Goal: Task Accomplishment & Management: Use online tool/utility

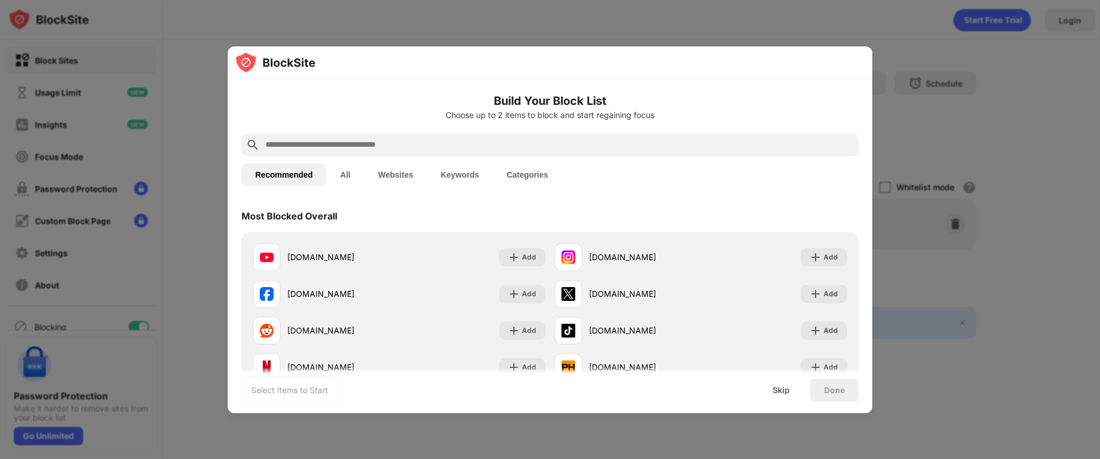
click at [393, 138] on input "text" at bounding box center [558, 145] width 589 height 14
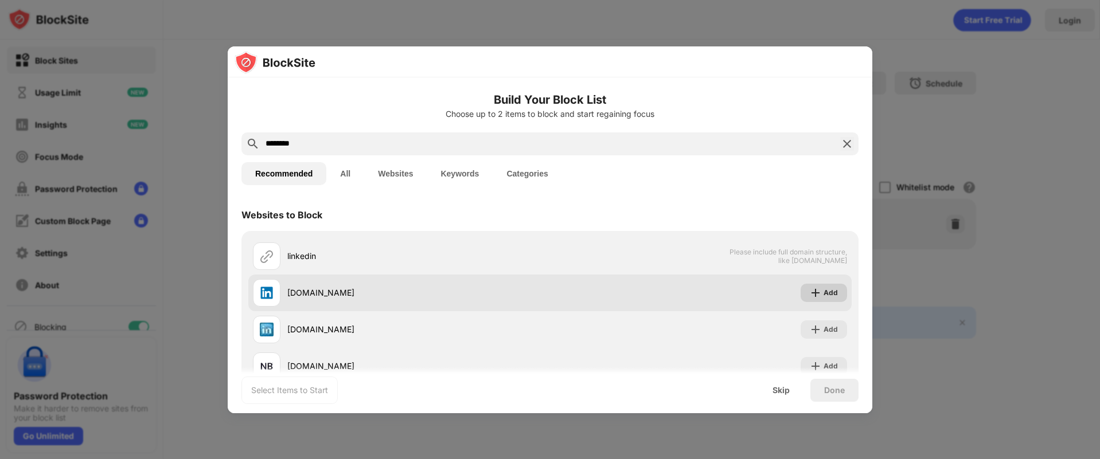
click at [812, 298] on img at bounding box center [815, 292] width 11 height 11
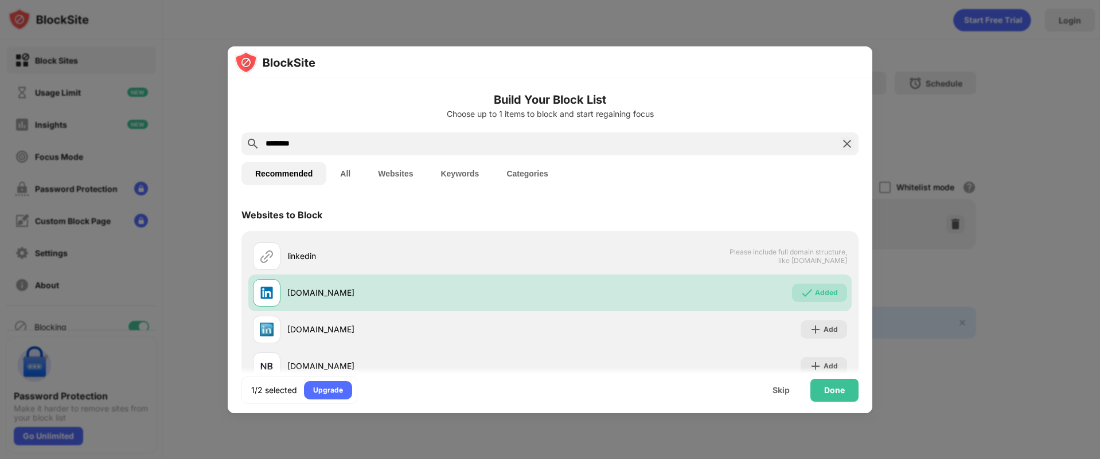
drag, startPoint x: 334, startPoint y: 150, endPoint x: 154, endPoint y: 122, distance: 182.7
click at [154, 459] on div "Build Your Block List Choose up to 1 items to block and start regaining focus *…" at bounding box center [550, 459] width 1100 height 0
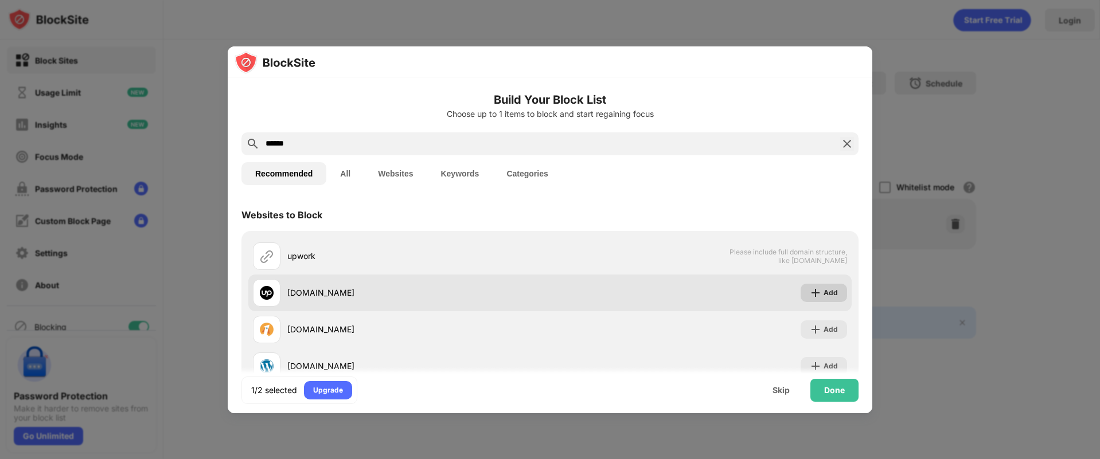
type input "******"
click at [811, 292] on img at bounding box center [815, 292] width 11 height 11
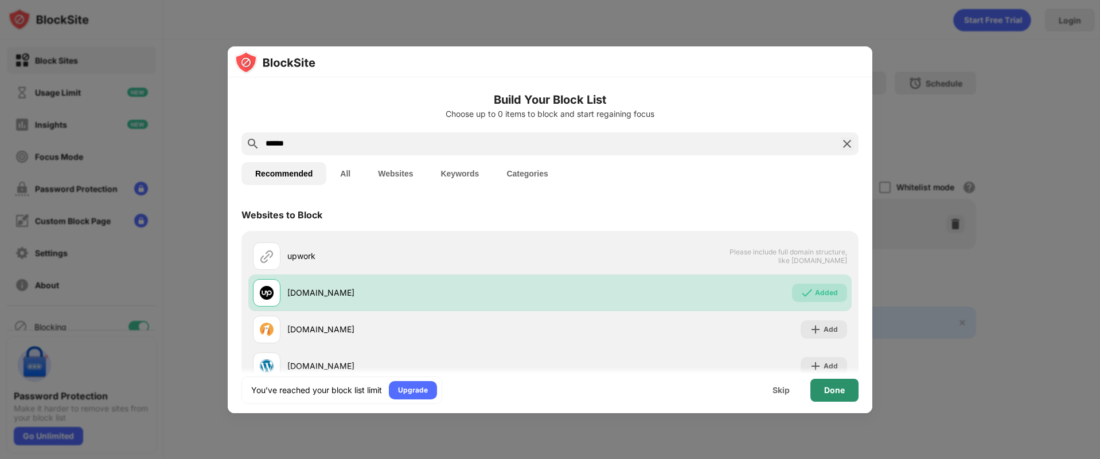
click at [831, 390] on div "Done" at bounding box center [834, 390] width 21 height 9
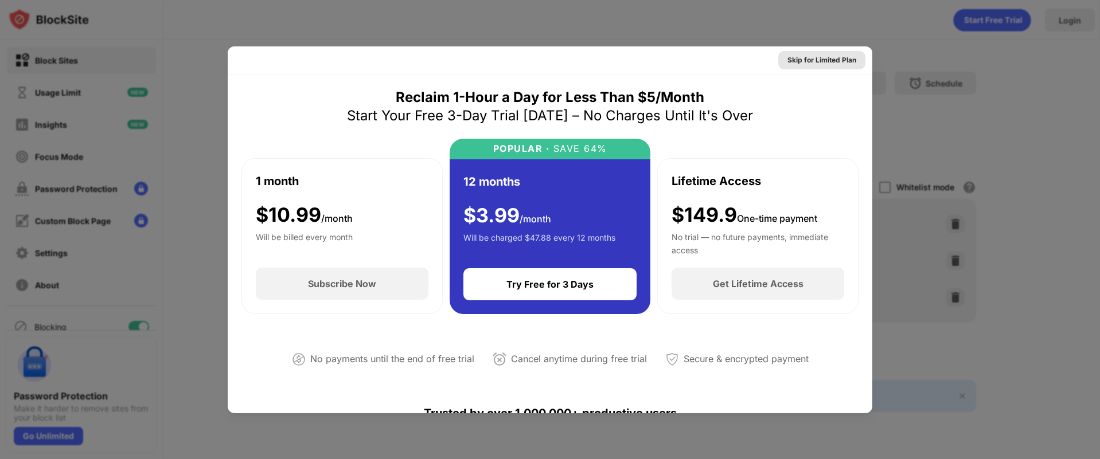
click at [835, 65] on div "Skip for Limited Plan" at bounding box center [821, 59] width 69 height 11
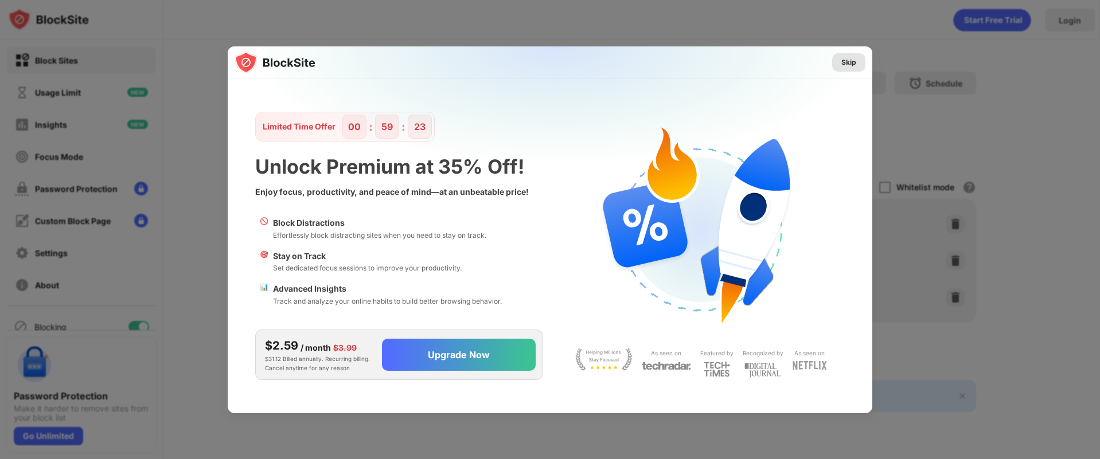
click at [848, 64] on div "Skip" at bounding box center [848, 62] width 15 height 11
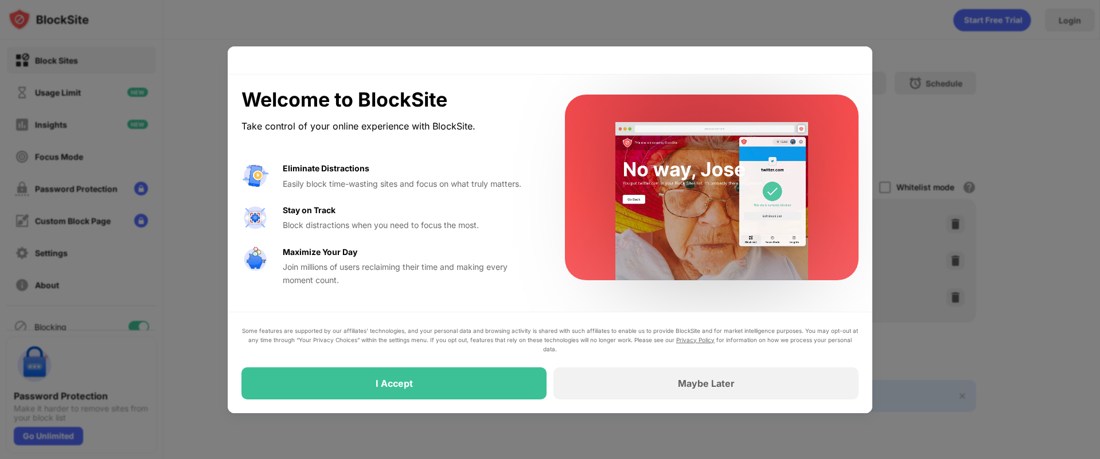
click at [716, 384] on div "Maybe Later" at bounding box center [706, 383] width 57 height 11
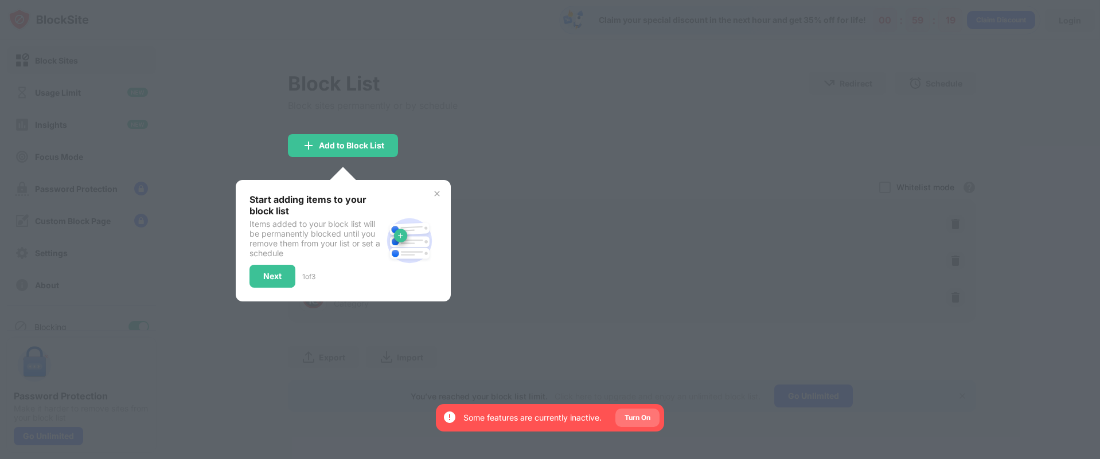
click at [639, 419] on div "Turn On" at bounding box center [637, 417] width 26 height 11
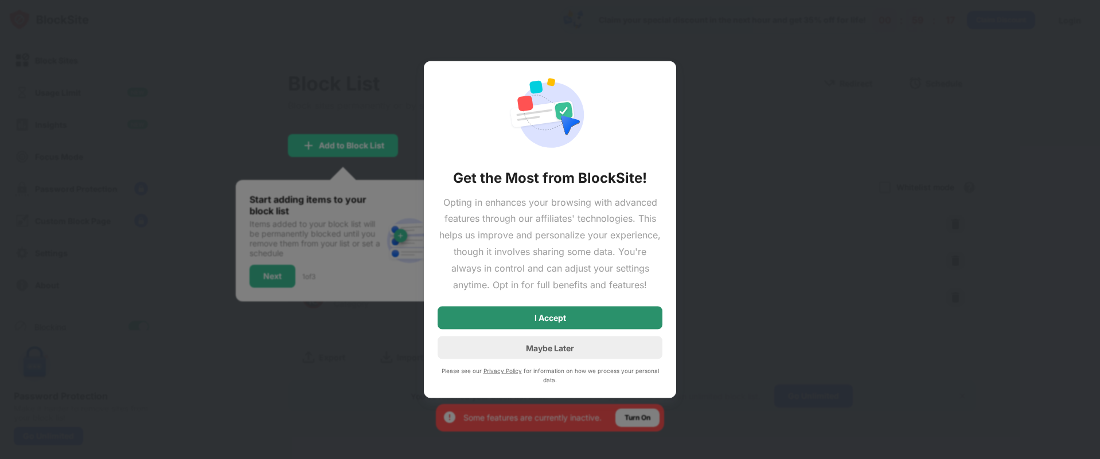
click at [554, 314] on div "I Accept" at bounding box center [550, 318] width 32 height 9
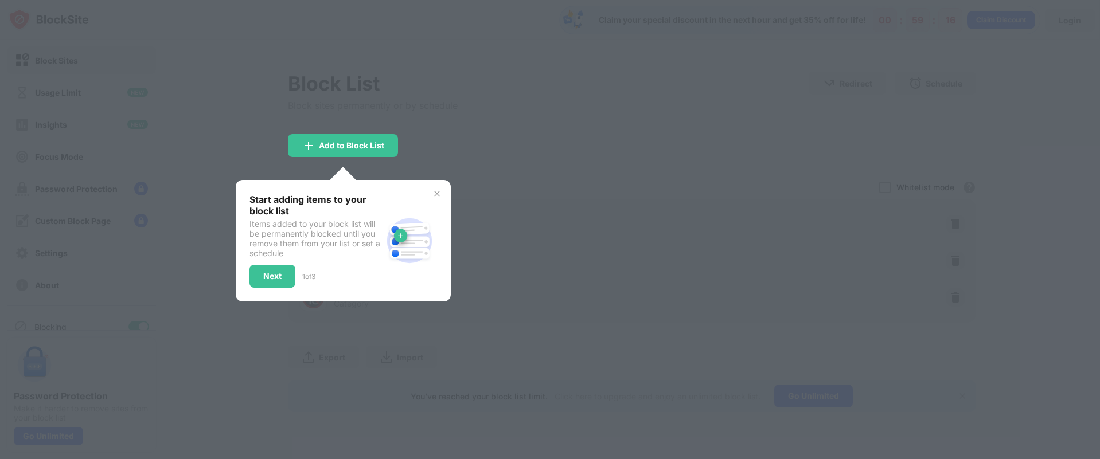
click at [440, 191] on img at bounding box center [436, 193] width 9 height 9
